Goal: Book appointment/travel/reservation

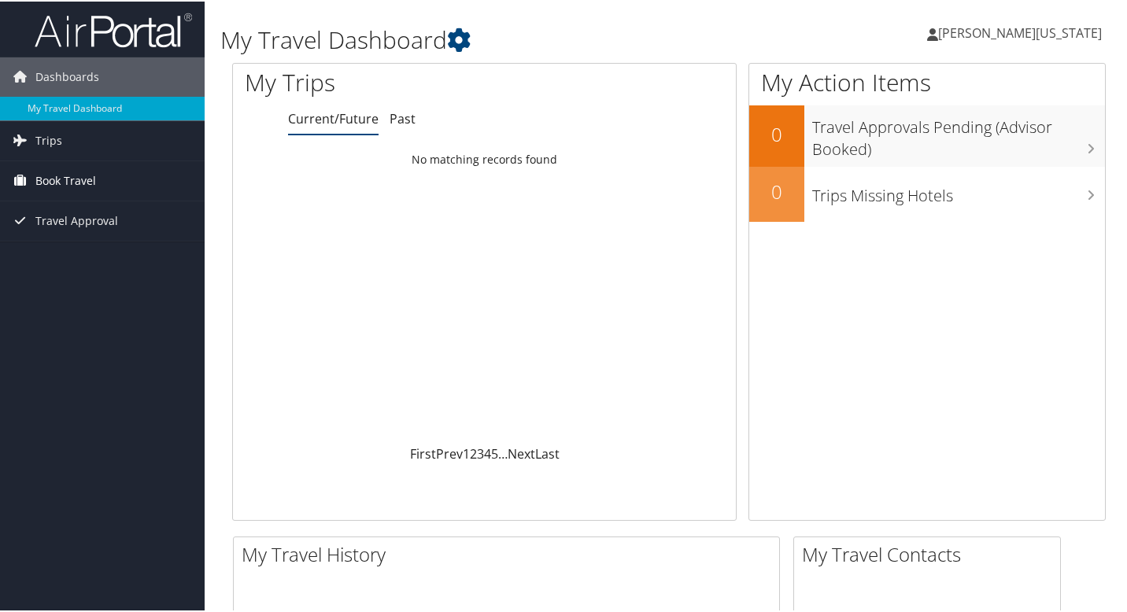
click at [89, 177] on span "Book Travel" at bounding box center [65, 179] width 61 height 39
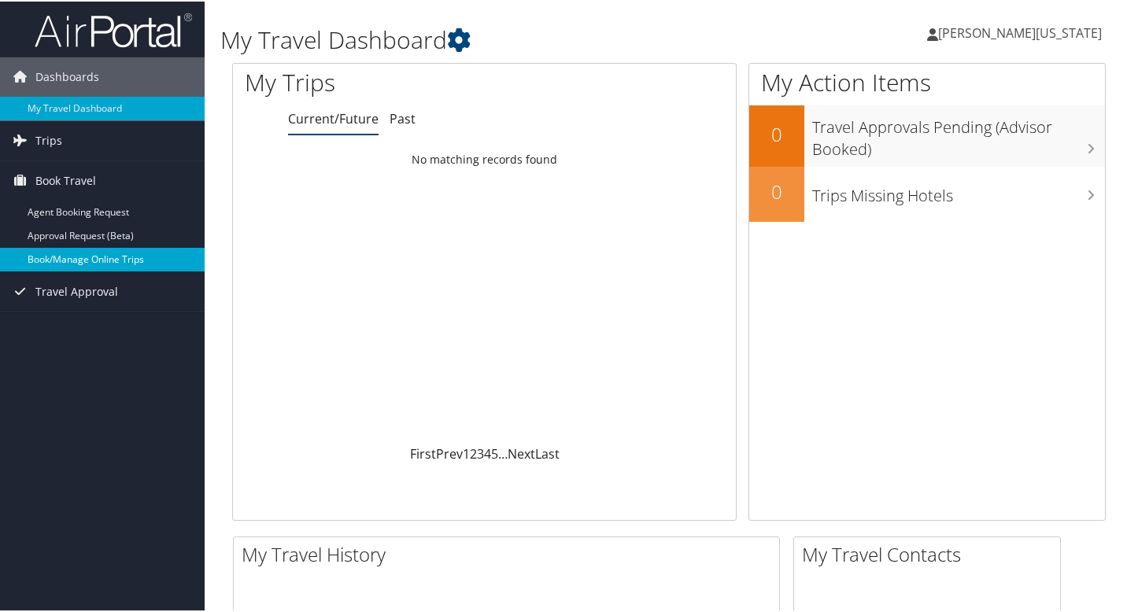
click at [76, 257] on link "Book/Manage Online Trips" at bounding box center [102, 258] width 205 height 24
